Goal: Find specific page/section: Find specific page/section

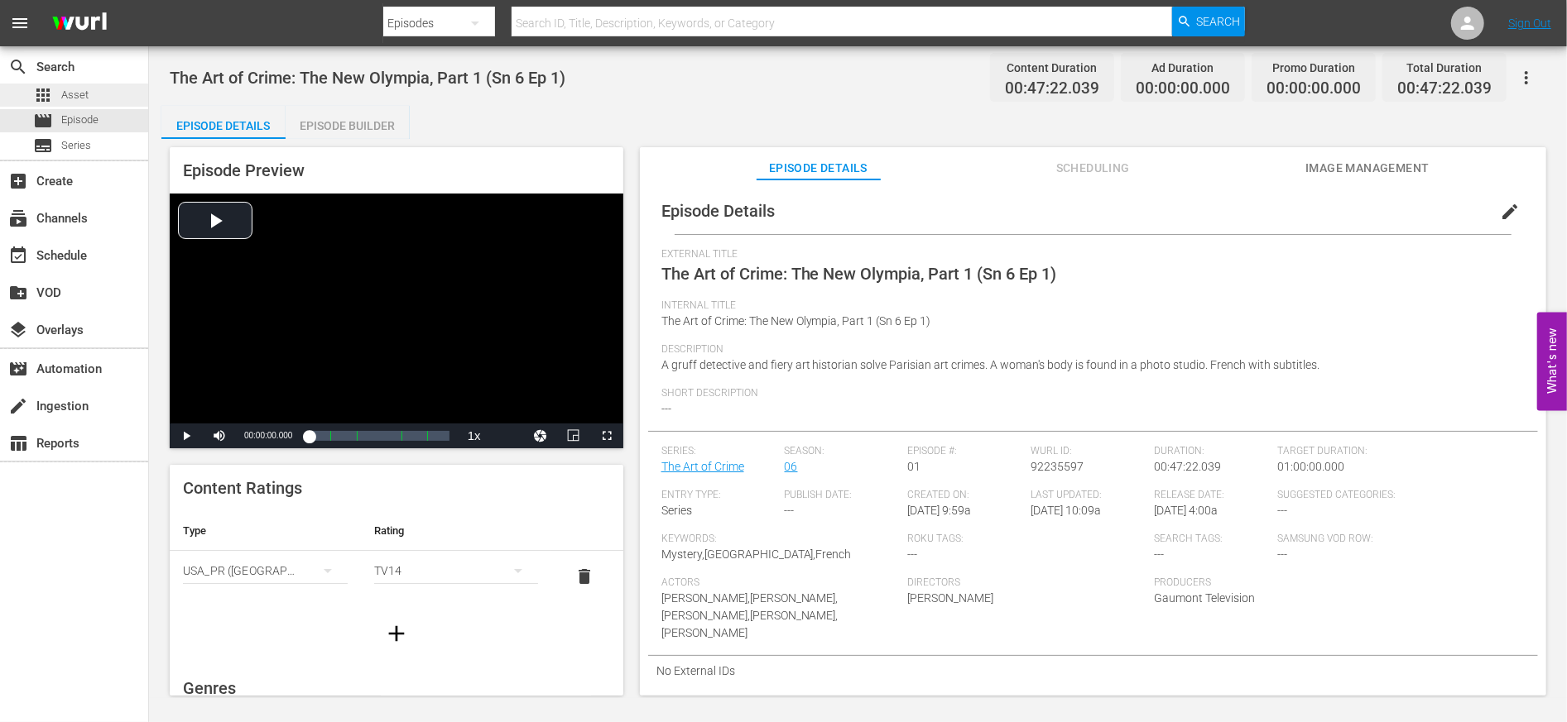
scroll to position [364, 0]
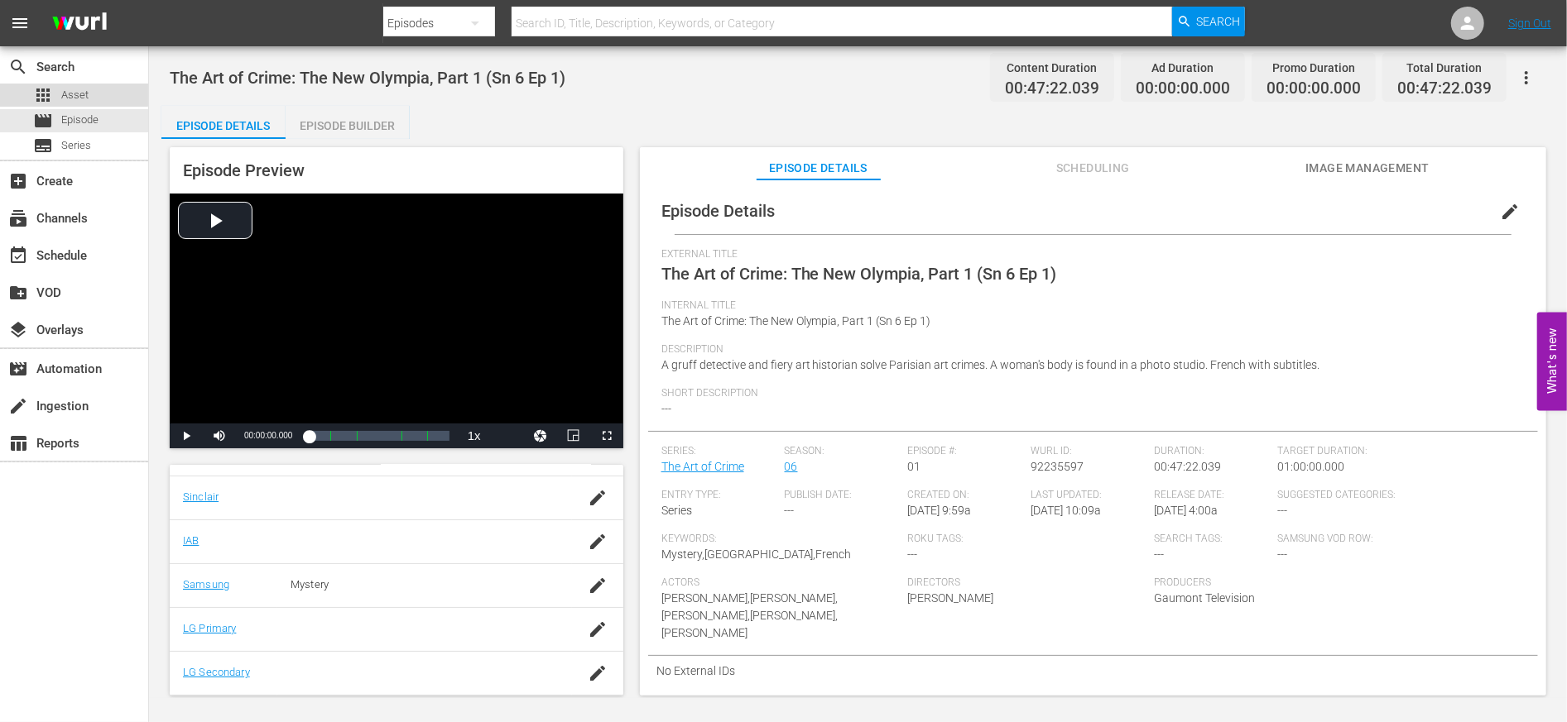
click at [62, 94] on span "Asset" at bounding box center [74, 95] width 27 height 17
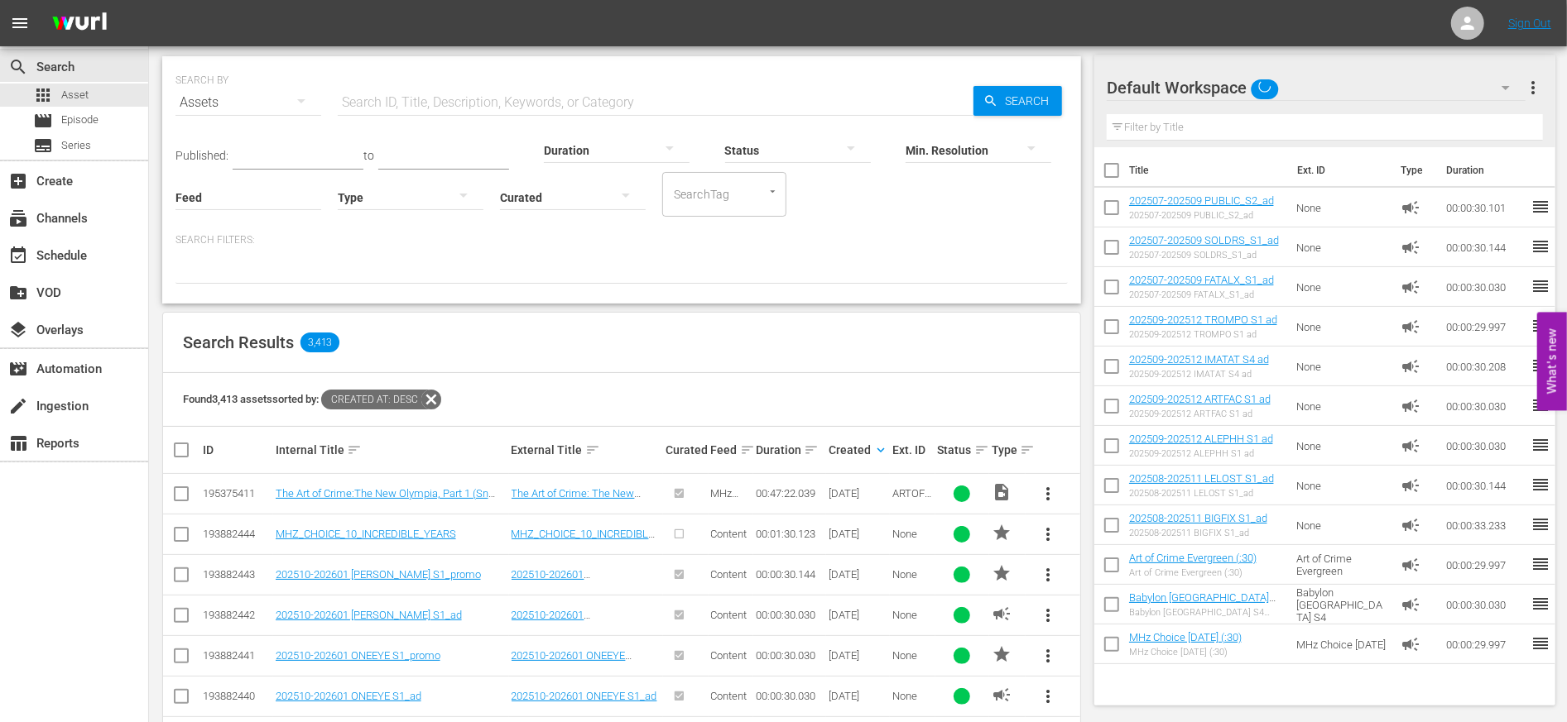
scroll to position [47, 0]
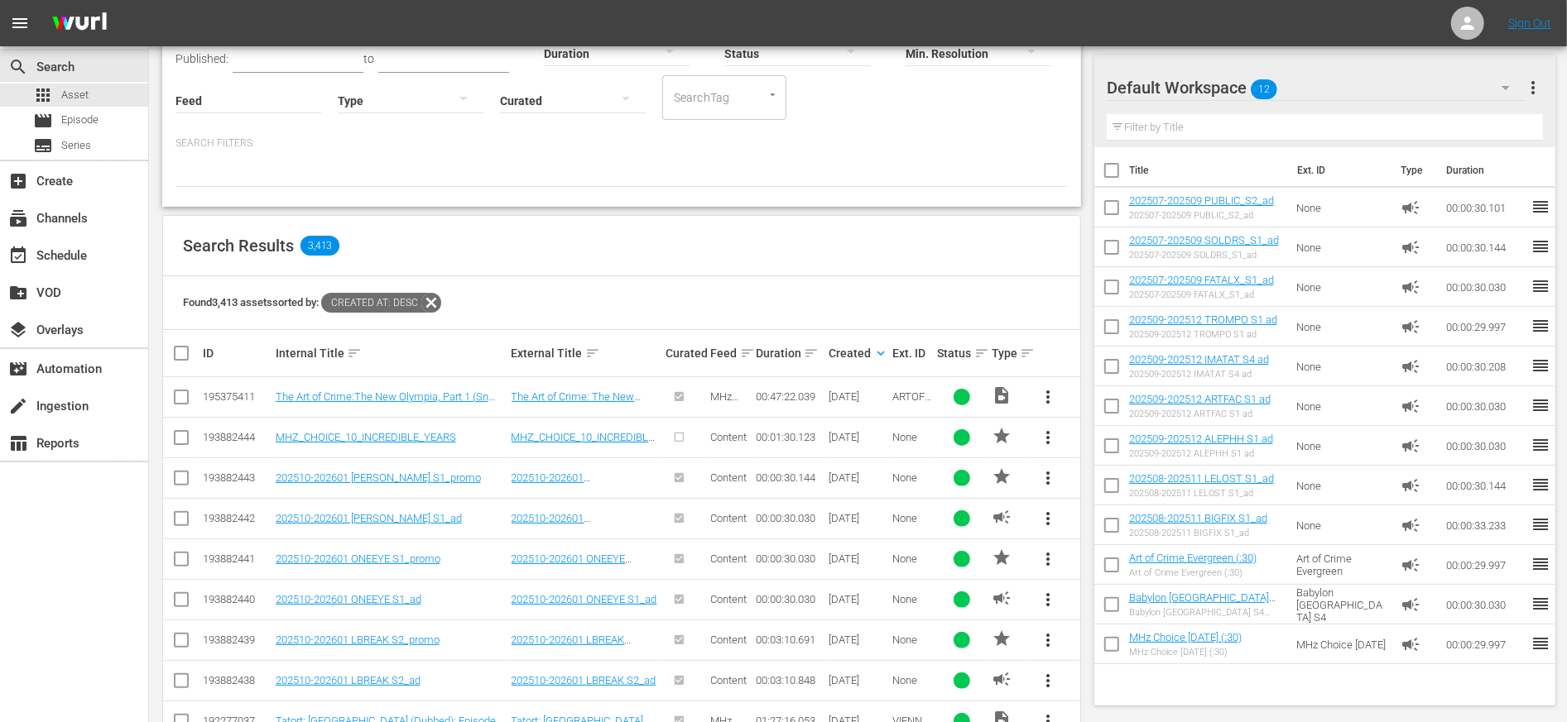
scroll to position [172, 0]
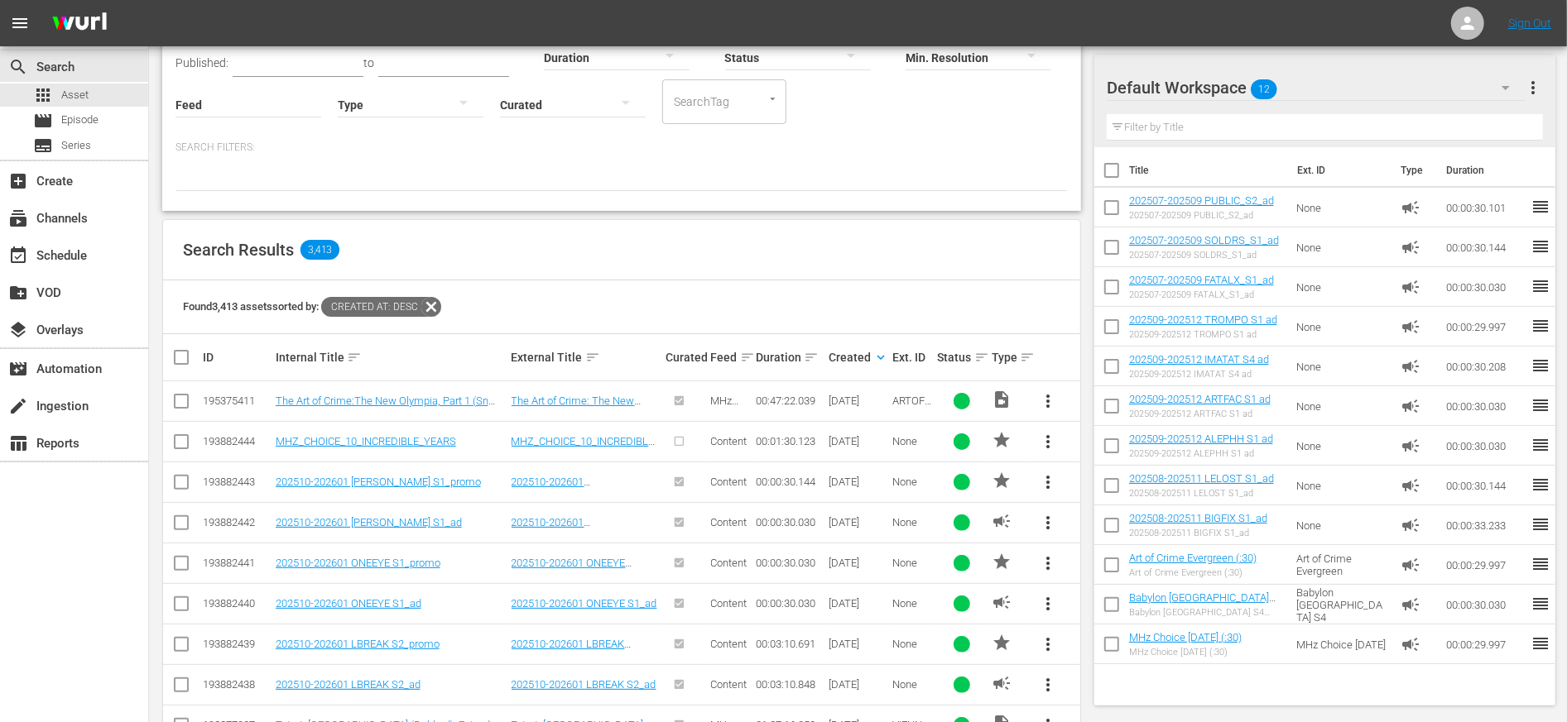
scroll to position [187, 0]
